Goal: Find contact information: Find contact information

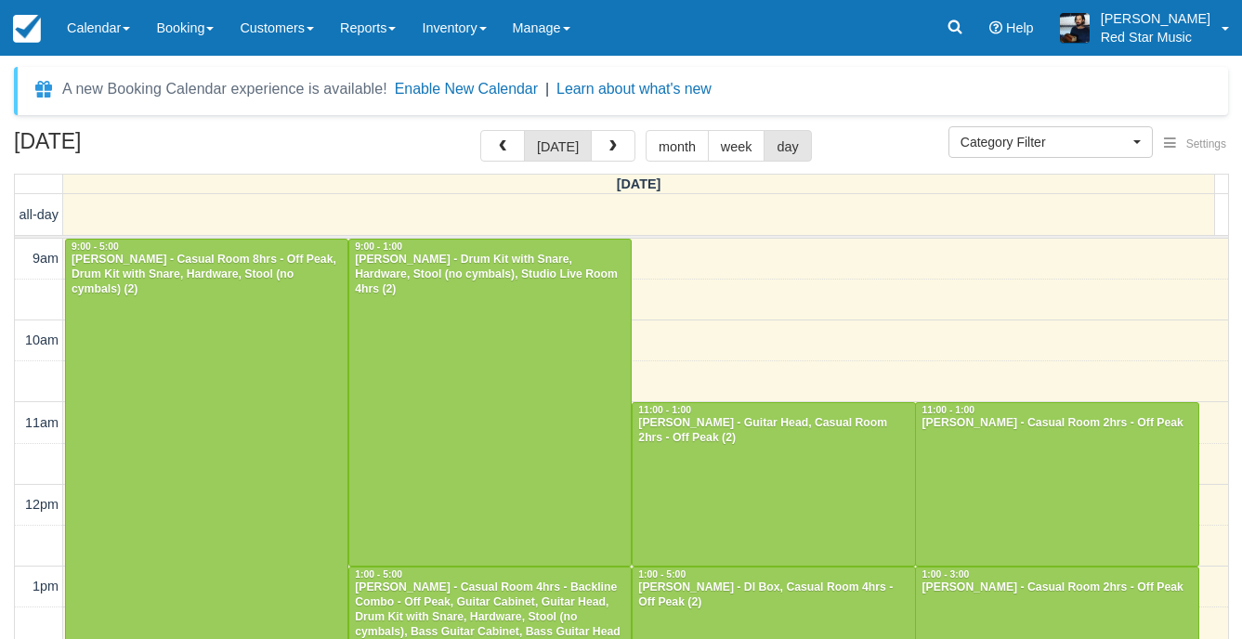
select select
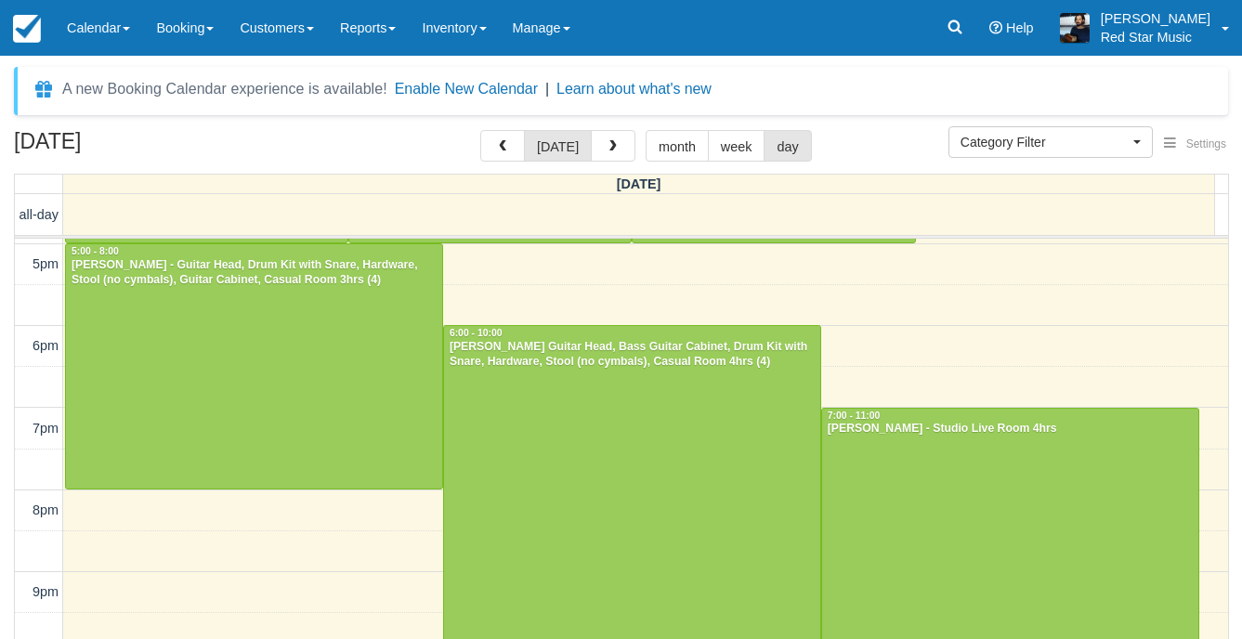
scroll to position [666, 0]
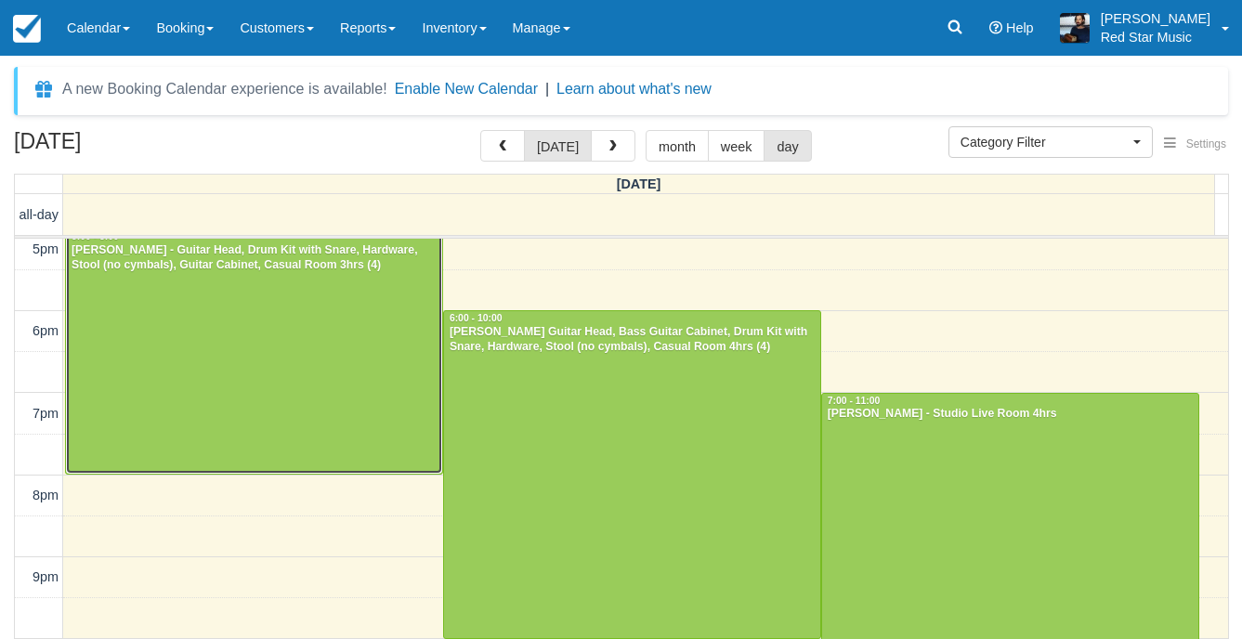
click at [240, 405] on div at bounding box center [254, 352] width 376 height 244
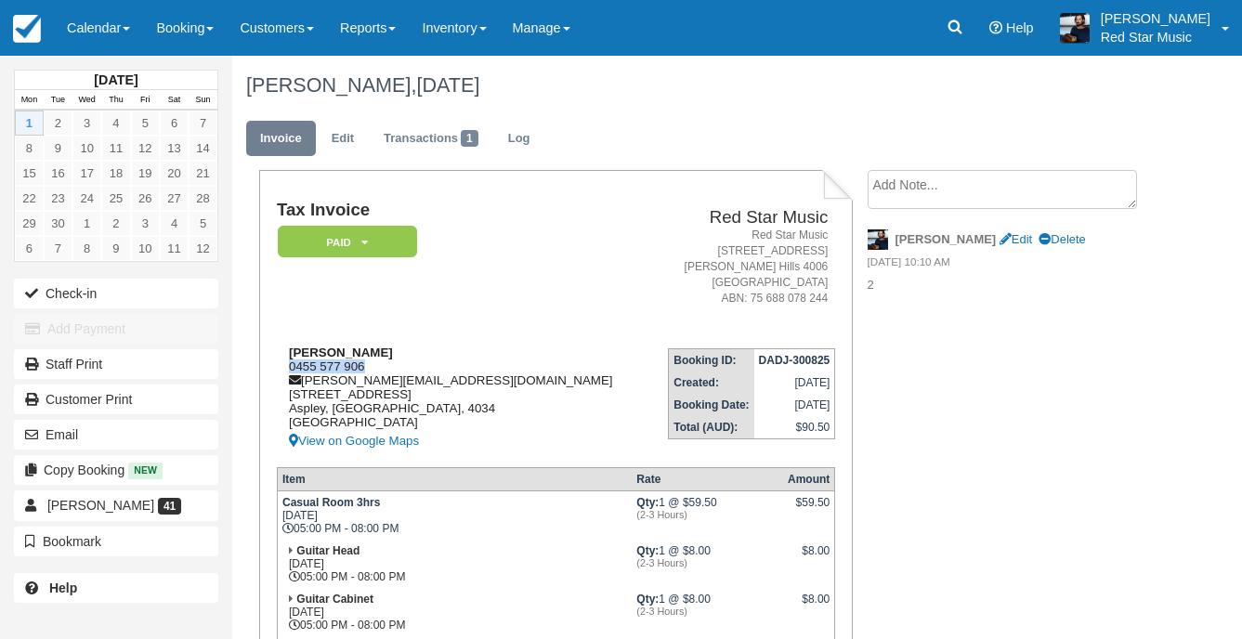
drag, startPoint x: 371, startPoint y: 366, endPoint x: 287, endPoint y: 370, distance: 83.7
click at [287, 370] on div "Dominic Willimott 0455 577 906 dominic.willimott@gmail.com 8 Valis St Aspley, Q…" at bounding box center [463, 399] width 373 height 107
copy div "0455 577 906"
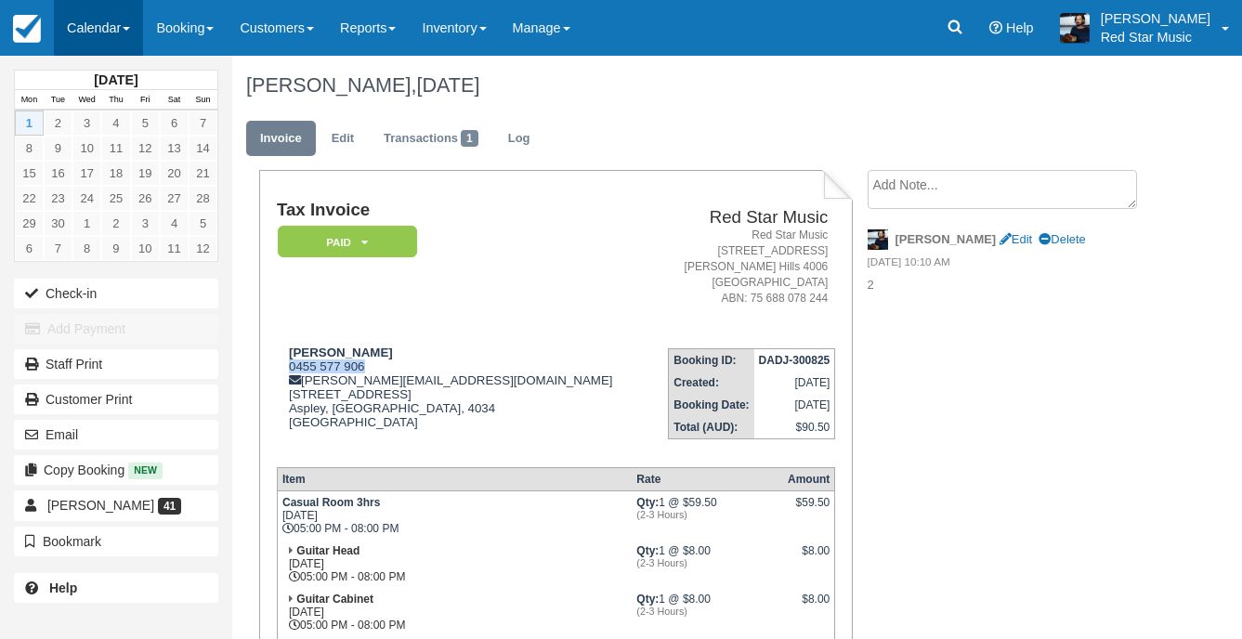
drag, startPoint x: 115, startPoint y: 22, endPoint x: 113, endPoint y: 36, distance: 14.1
click at [115, 22] on link "Calendar" at bounding box center [98, 28] width 89 height 56
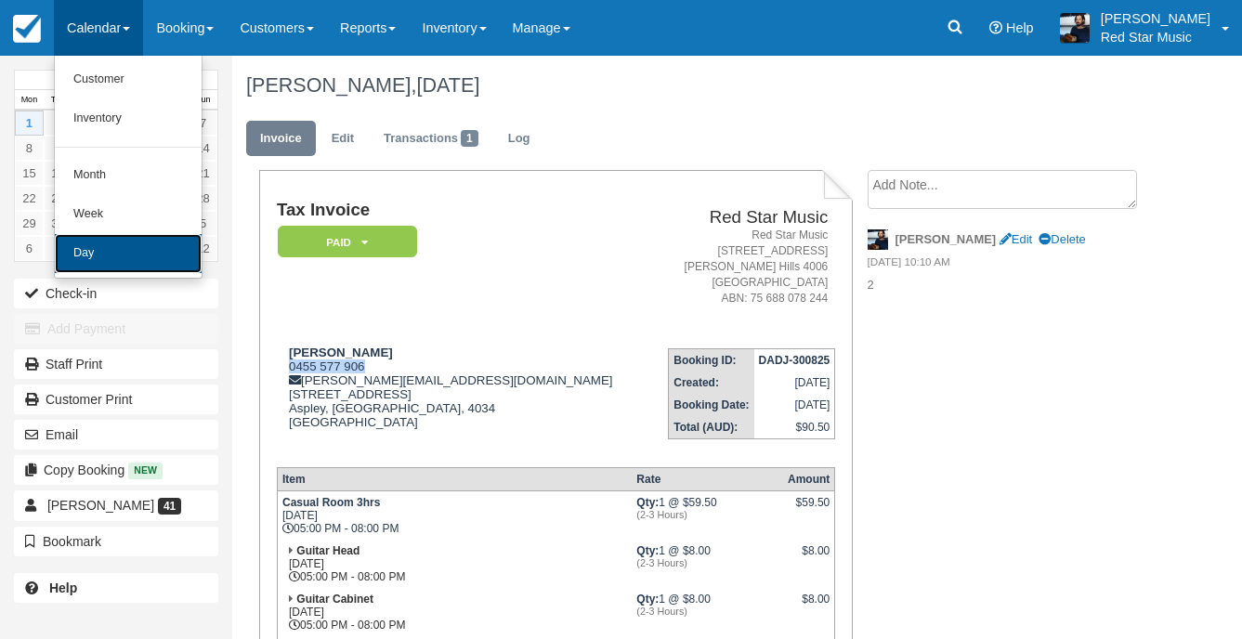
click at [107, 258] on link "Day" at bounding box center [128, 253] width 147 height 39
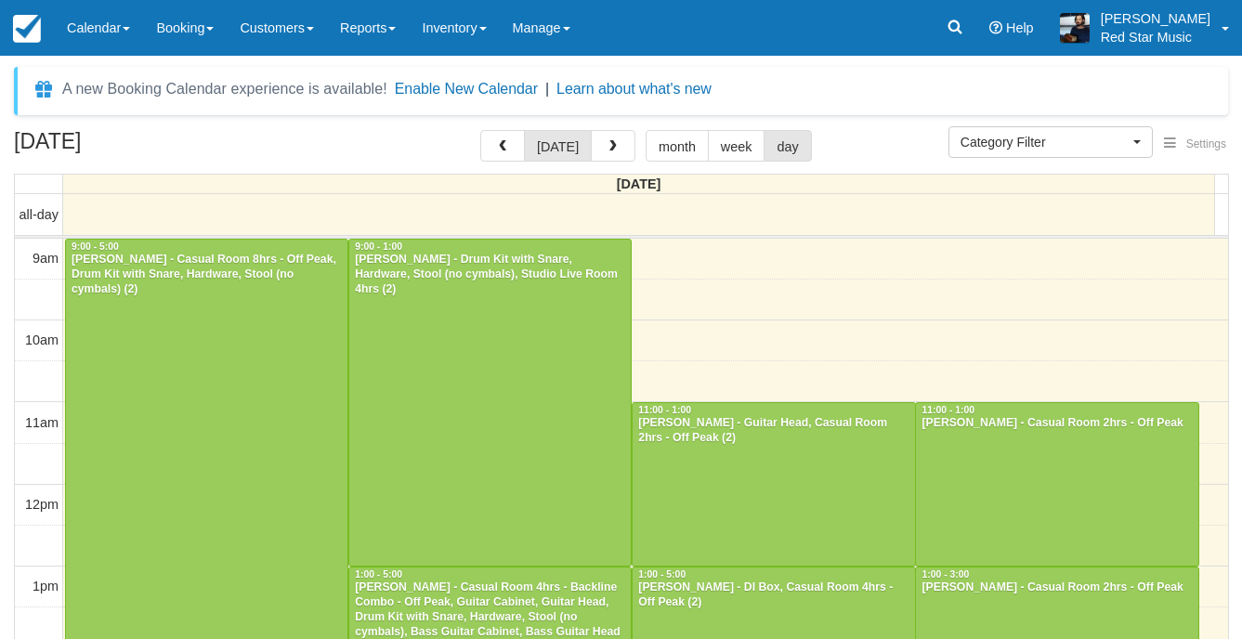
select select
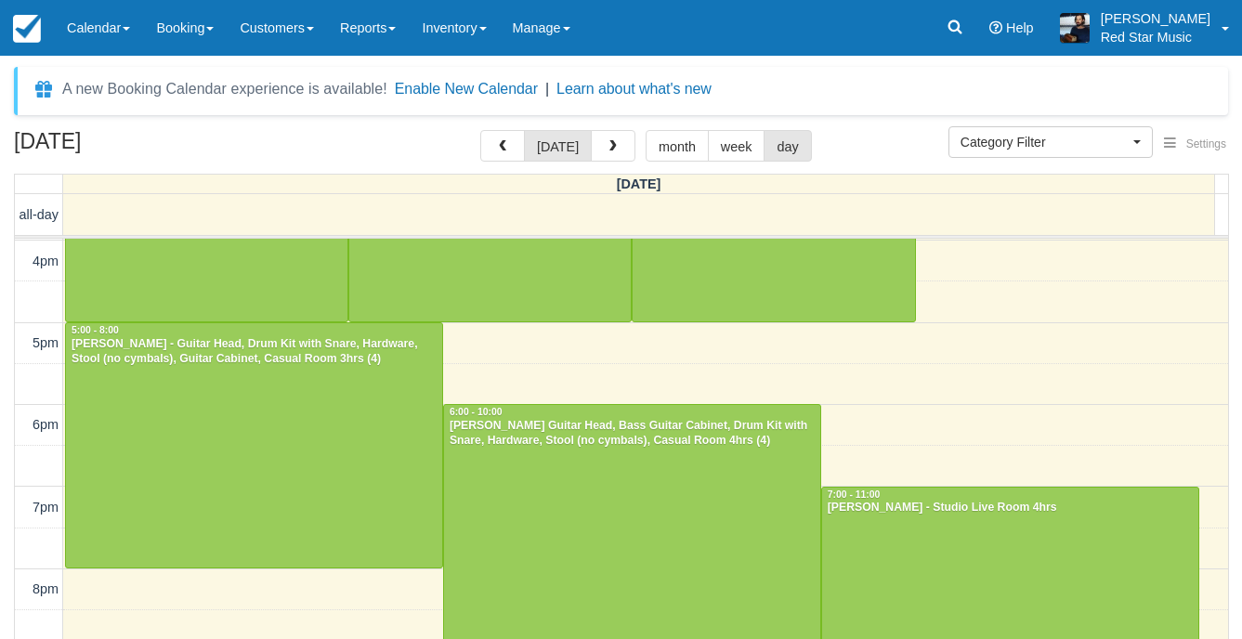
scroll to position [573, 0]
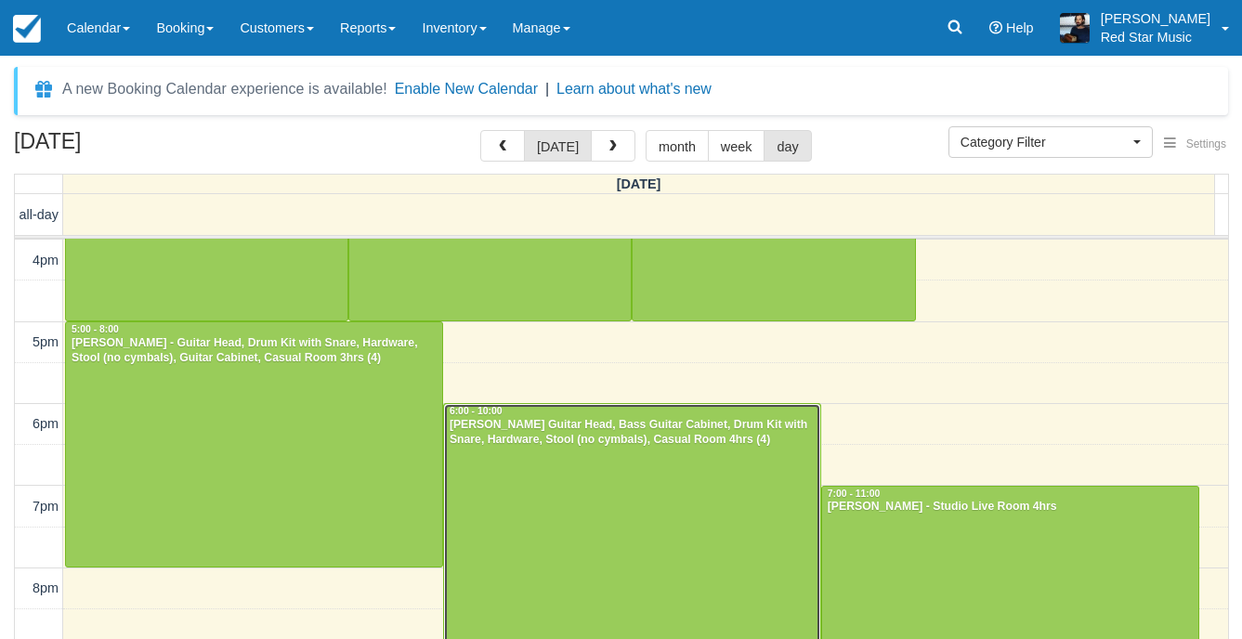
click at [746, 489] on div at bounding box center [632, 567] width 376 height 327
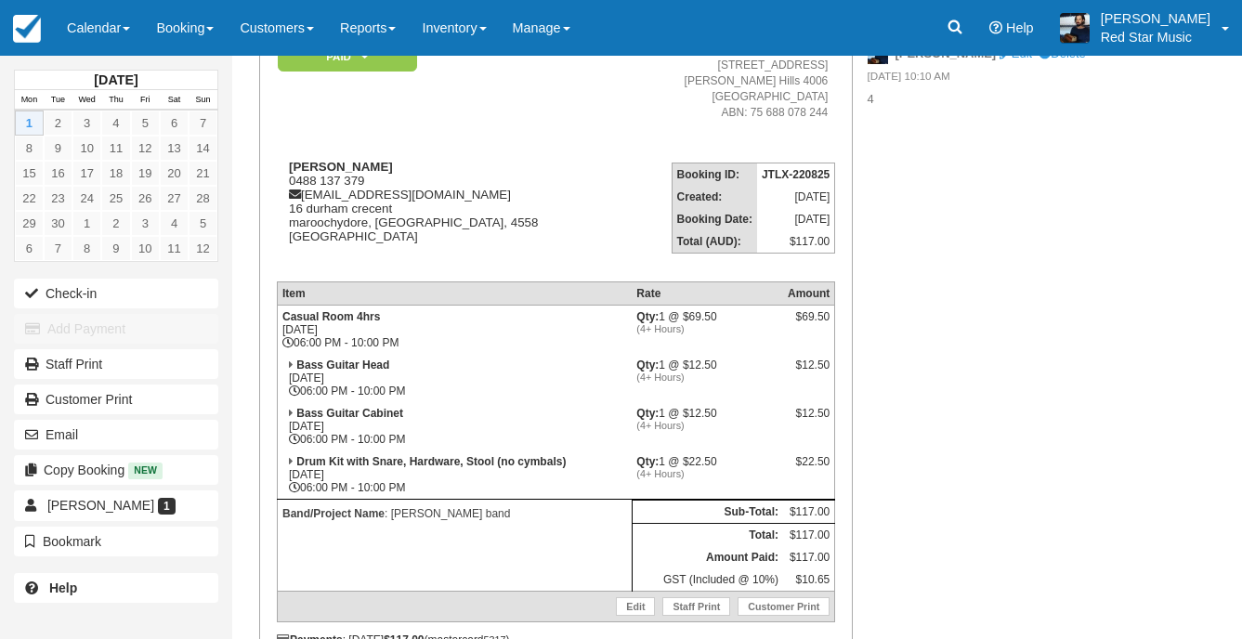
scroll to position [186, 0]
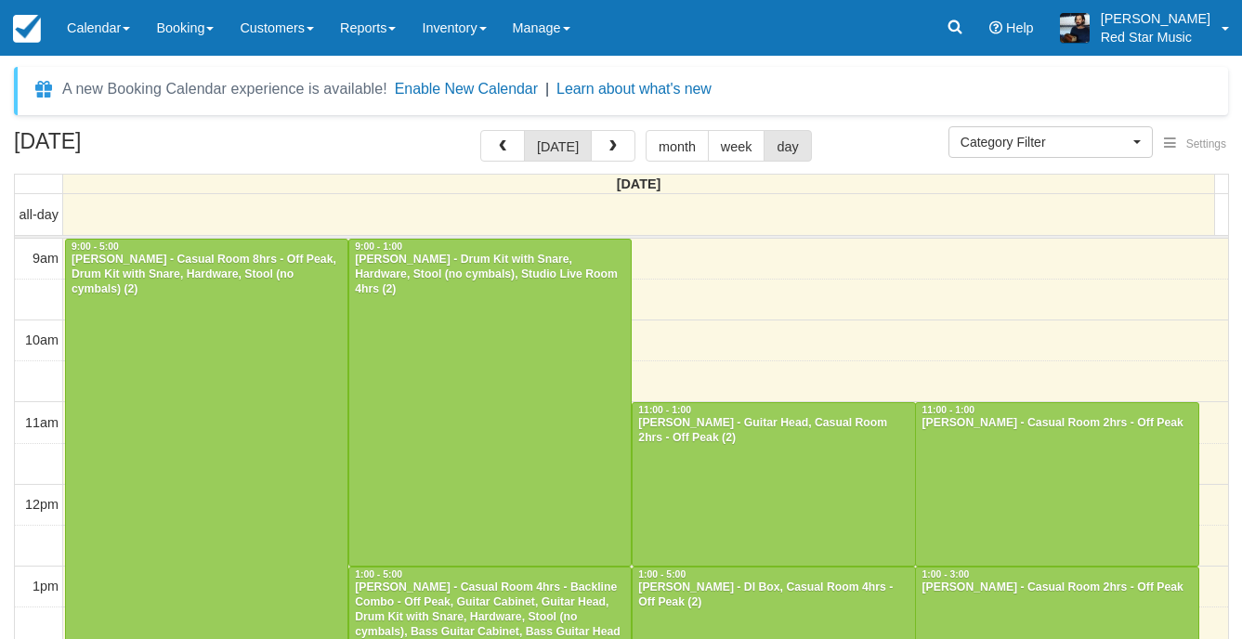
select select
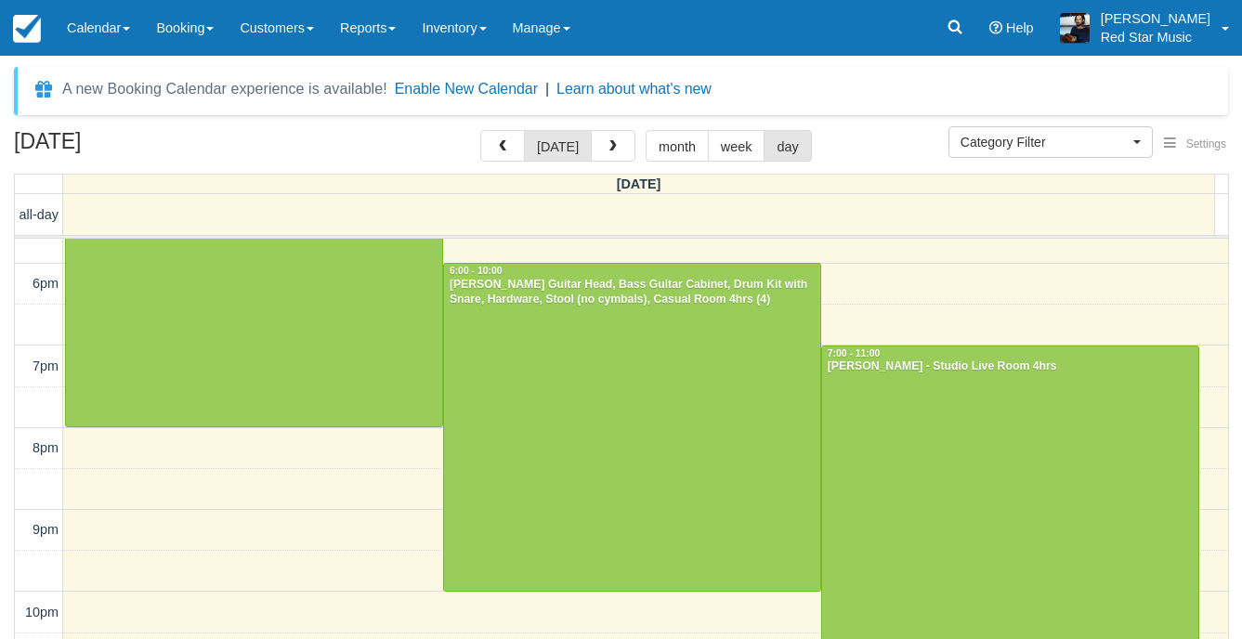
scroll to position [743, 0]
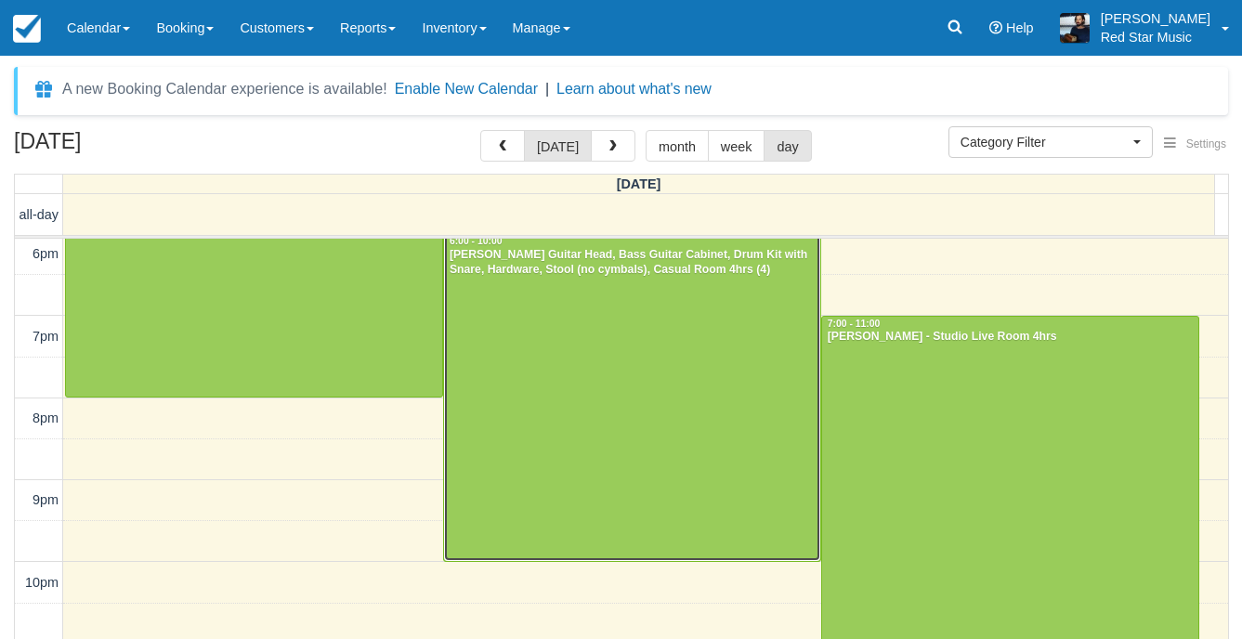
click at [650, 394] on div at bounding box center [632, 397] width 376 height 327
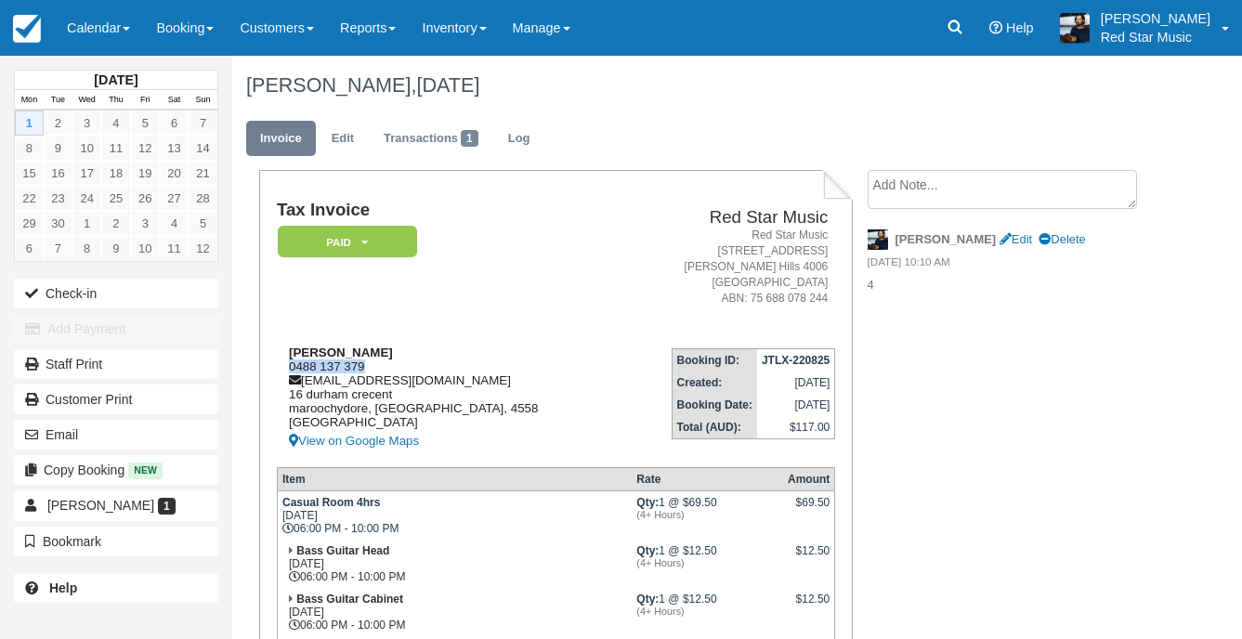
drag, startPoint x: 383, startPoint y: 361, endPoint x: 283, endPoint y: 366, distance: 99.6
click at [283, 366] on div "[PERSON_NAME] 0488 137 379 [EMAIL_ADDRESS][DOMAIN_NAME] [STREET_ADDRESS] View o…" at bounding box center [448, 399] width 343 height 107
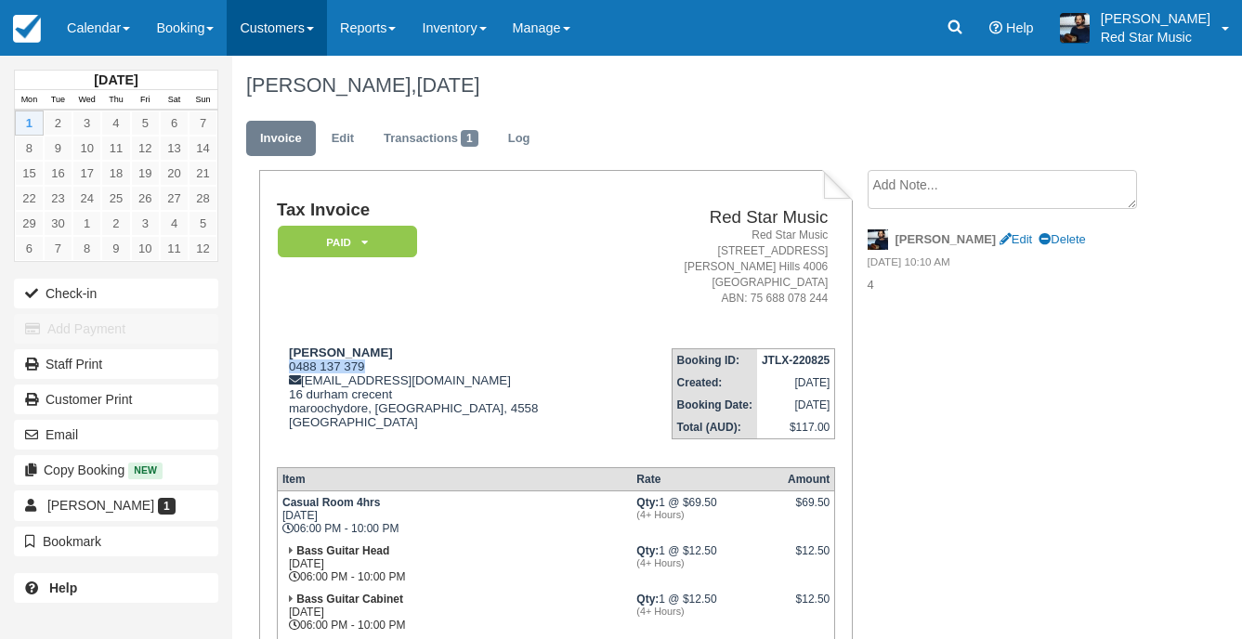
copy div "0488 137 379"
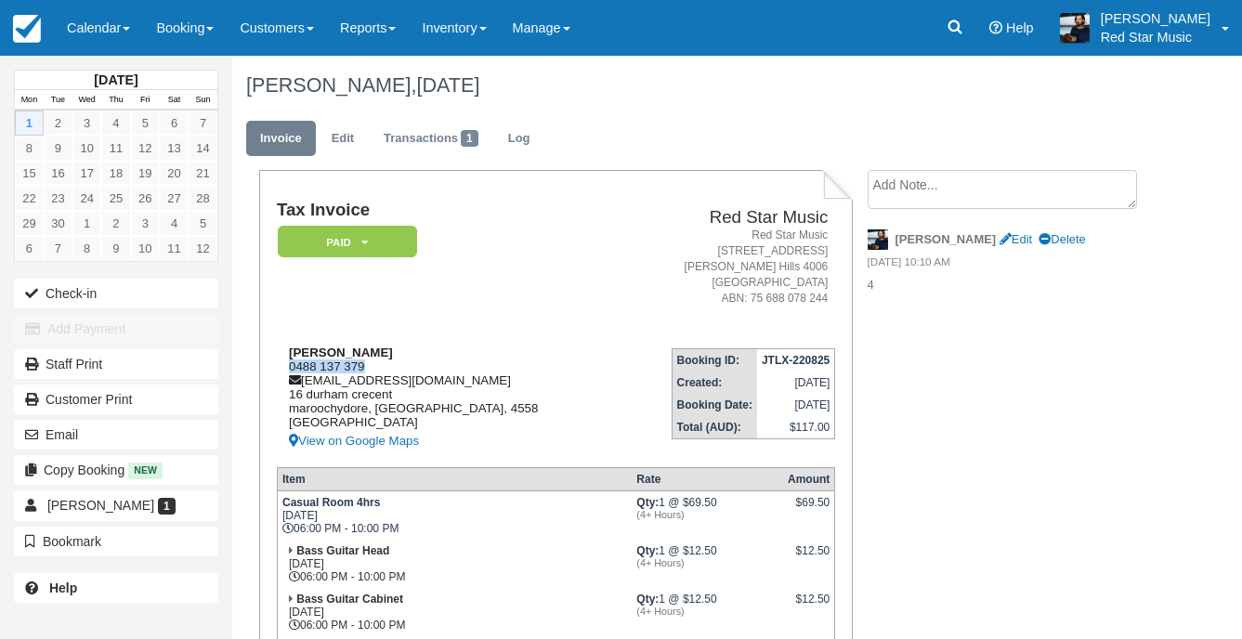
copy div "0488 137 379"
